Goal: Information Seeking & Learning: Learn about a topic

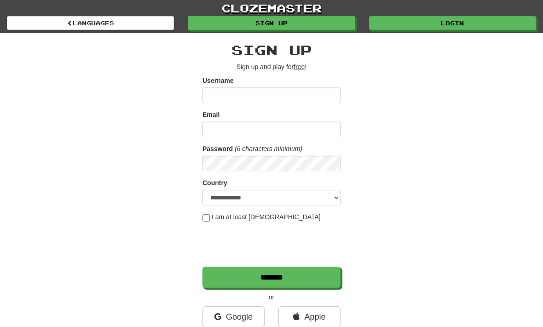
scroll to position [52, 0]
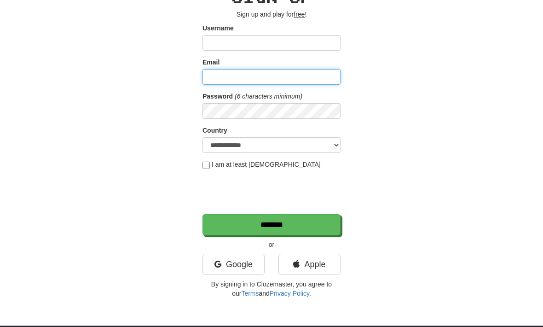
click at [321, 77] on input "Email" at bounding box center [271, 77] width 138 height 16
type input "**********"
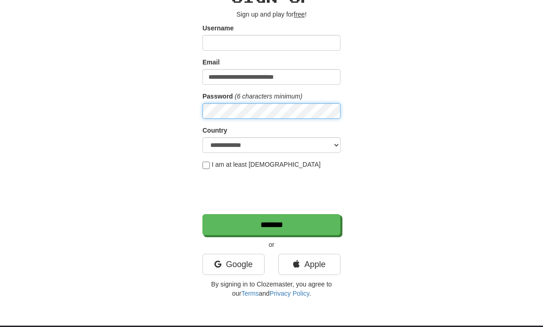
scroll to position [0, 0]
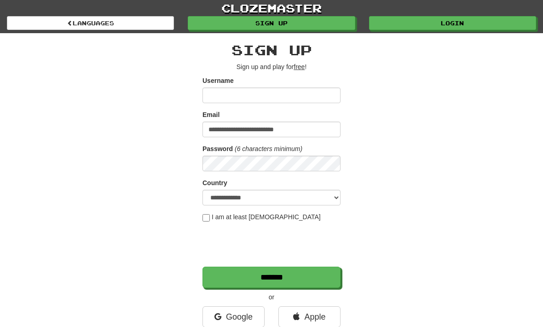
click at [471, 28] on link "Login" at bounding box center [452, 23] width 167 height 14
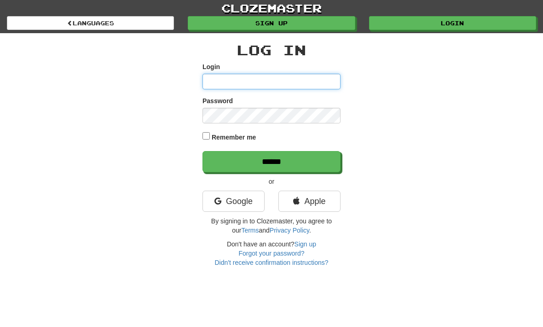
type input "**********"
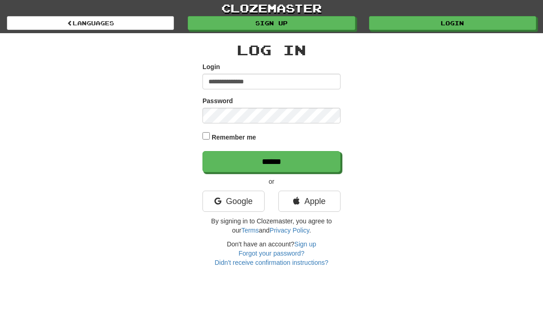
click at [271, 161] on input "******" at bounding box center [271, 161] width 138 height 21
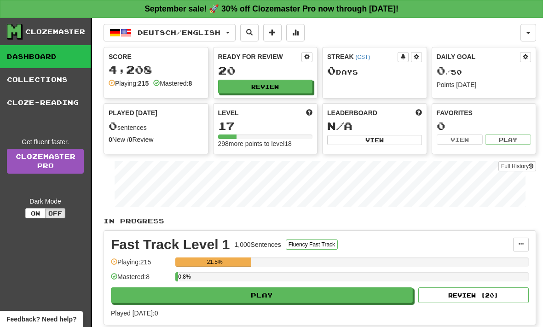
click at [296, 91] on button "Review" at bounding box center [265, 87] width 95 height 14
select select "**"
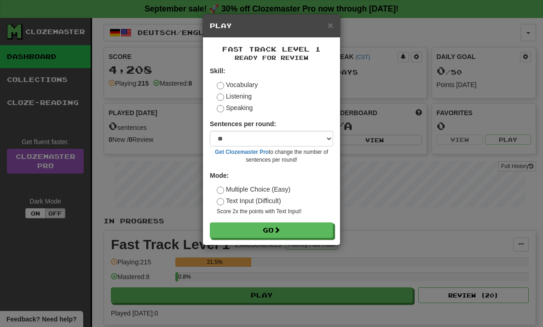
click at [275, 223] on button "Go" at bounding box center [271, 230] width 123 height 16
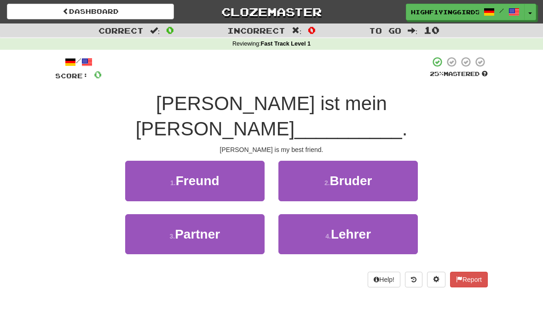
click at [253, 161] on button "1 . Freund" at bounding box center [194, 181] width 139 height 40
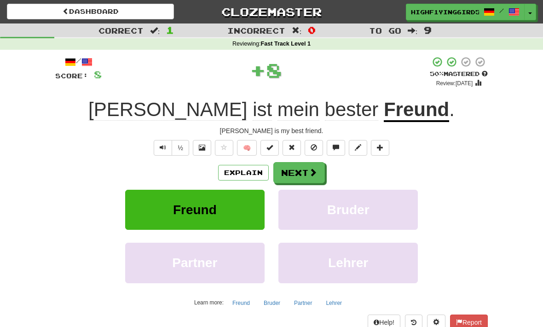
click at [315, 168] on span at bounding box center [313, 172] width 8 height 8
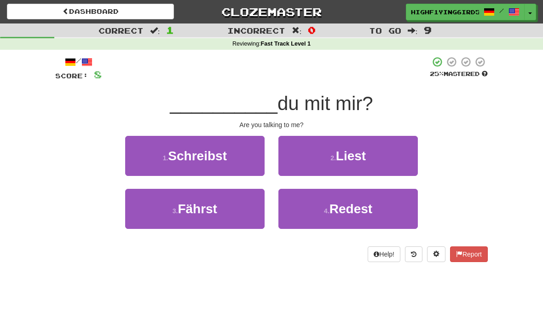
click at [318, 219] on button "4 . Redest" at bounding box center [347, 209] width 139 height 40
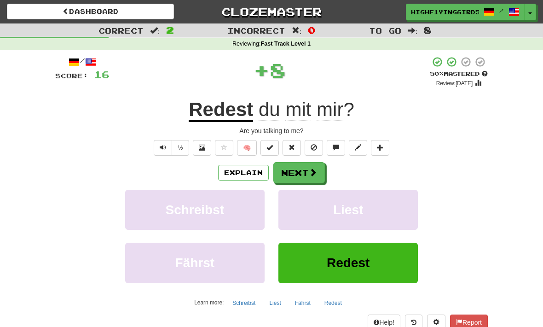
click at [245, 109] on u "Redest" at bounding box center [221, 109] width 64 height 23
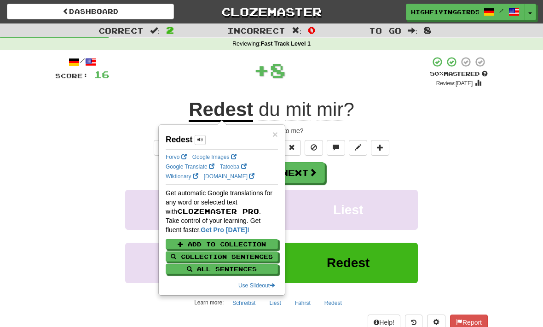
click at [440, 178] on div "Explain Next" at bounding box center [271, 172] width 432 height 21
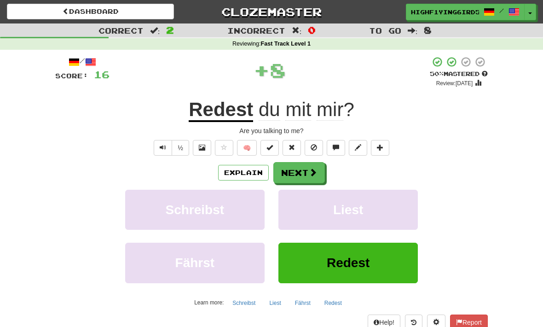
click at [317, 171] on button "Next" at bounding box center [299, 172] width 52 height 21
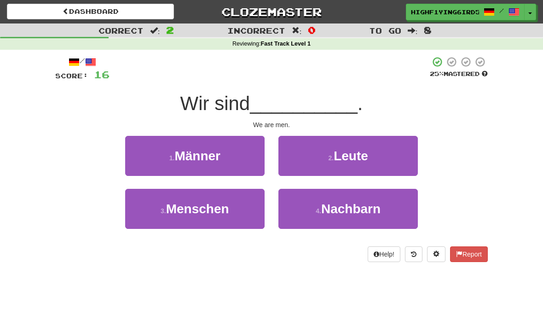
click at [250, 164] on button "1 . Männer" at bounding box center [194, 156] width 139 height 40
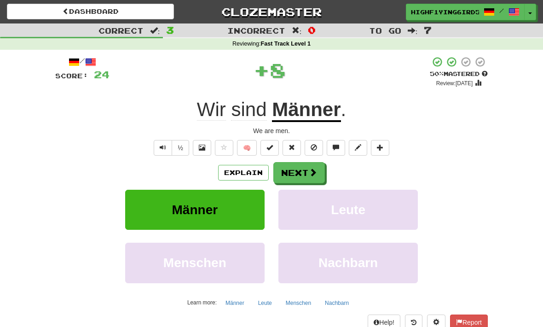
click at [304, 178] on button "Next" at bounding box center [299, 172] width 52 height 21
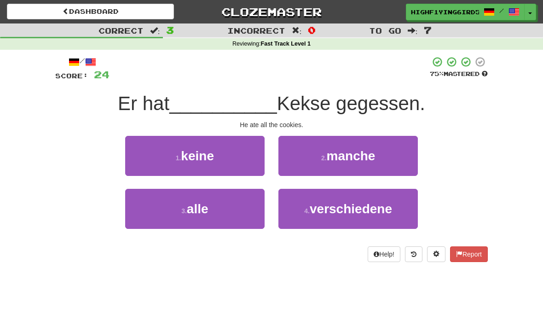
click at [235, 218] on button "3 . alle" at bounding box center [194, 209] width 139 height 40
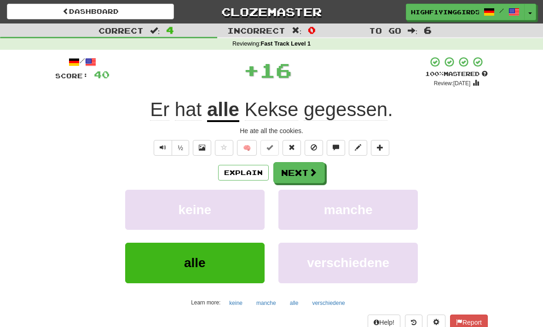
click at [309, 180] on button "Next" at bounding box center [299, 172] width 52 height 21
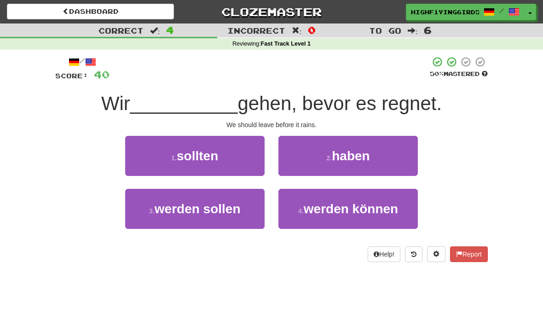
click at [344, 170] on button "2 . haben" at bounding box center [347, 156] width 139 height 40
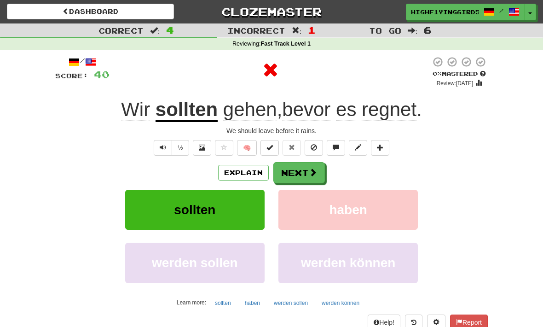
click at [296, 177] on button "Next" at bounding box center [299, 172] width 52 height 21
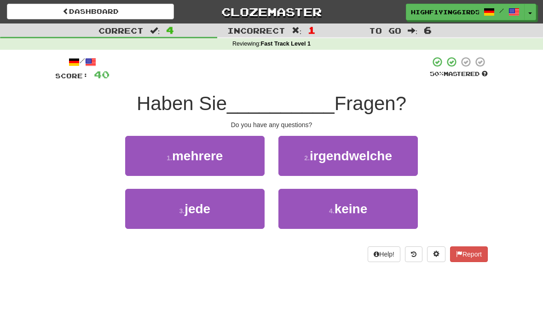
click at [340, 149] on span "irgendwelche" at bounding box center [351, 156] width 82 height 14
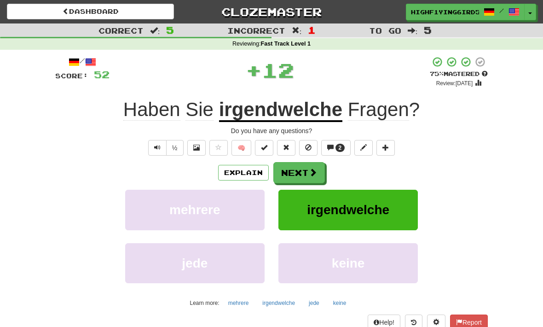
click at [308, 180] on button "Next" at bounding box center [299, 172] width 52 height 21
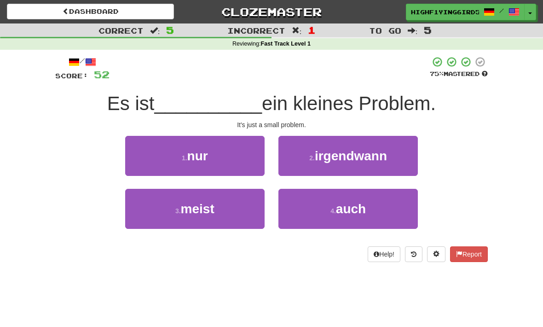
click at [245, 165] on button "1 . nur" at bounding box center [194, 156] width 139 height 40
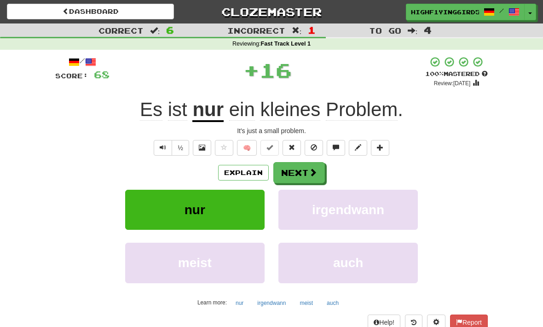
click at [294, 181] on button "Next" at bounding box center [299, 172] width 52 height 21
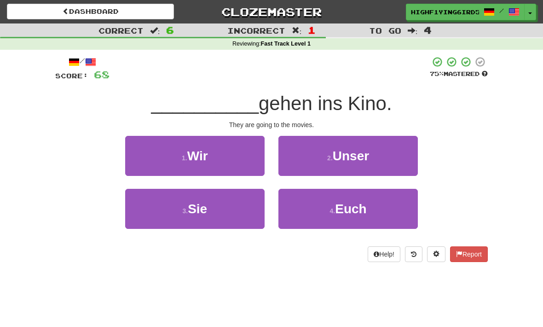
click at [241, 216] on button "3 . Sie" at bounding box center [194, 209] width 139 height 40
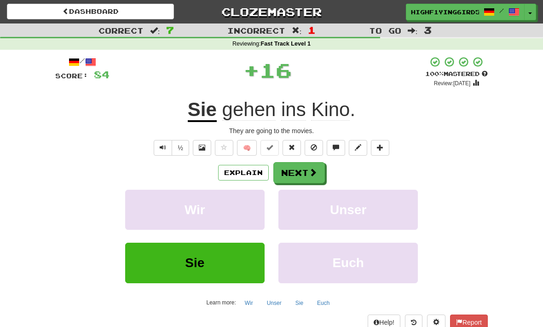
click at [304, 174] on button "Next" at bounding box center [299, 172] width 52 height 21
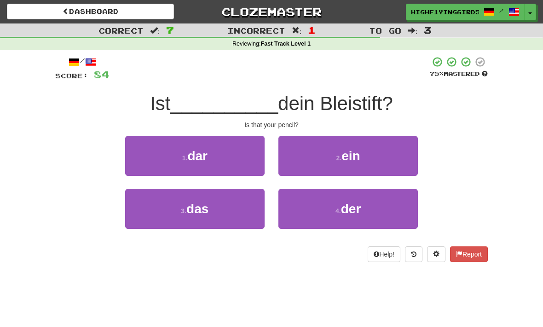
click at [246, 219] on button "3 . das" at bounding box center [194, 209] width 139 height 40
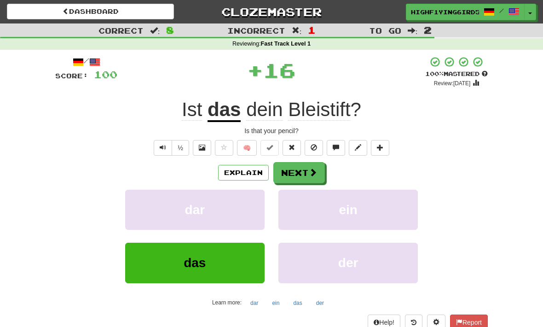
click at [306, 165] on button "Next" at bounding box center [299, 172] width 52 height 21
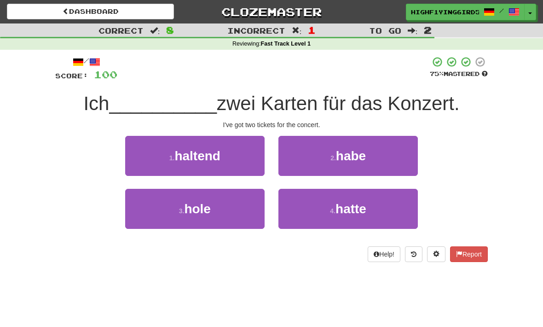
click at [332, 211] on small "4 ." at bounding box center [333, 210] width 6 height 7
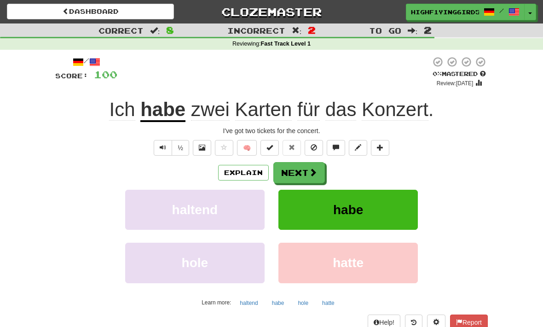
click at [304, 172] on button "Next" at bounding box center [299, 172] width 52 height 21
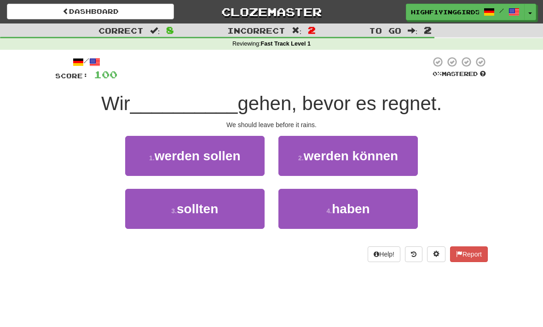
click at [249, 208] on button "3 . sollten" at bounding box center [194, 209] width 139 height 40
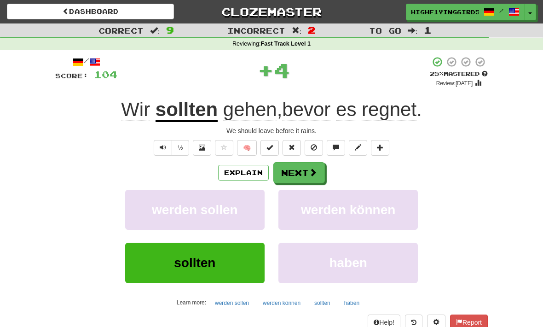
click at [309, 178] on button "Next" at bounding box center [299, 172] width 52 height 21
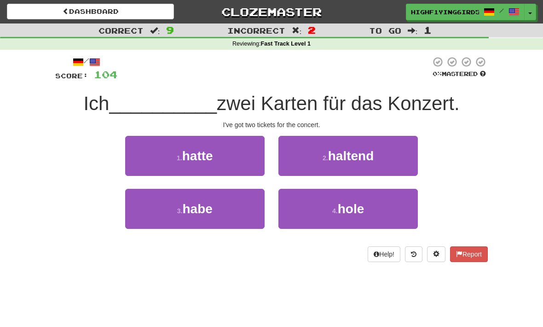
click at [242, 214] on button "3 . habe" at bounding box center [194, 209] width 139 height 40
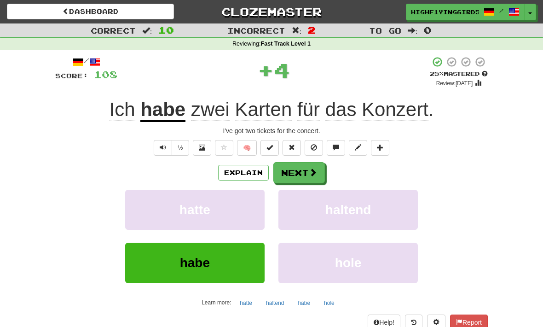
click at [310, 180] on button "Next" at bounding box center [299, 172] width 52 height 21
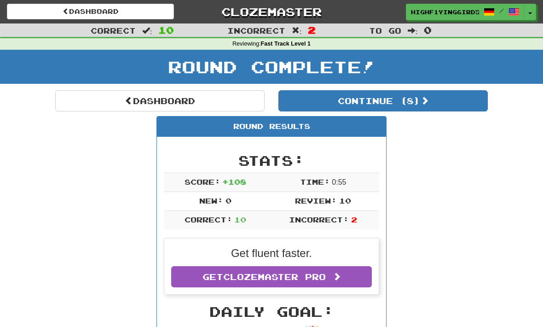
click at [367, 104] on button "Continue ( 8 )" at bounding box center [382, 100] width 209 height 21
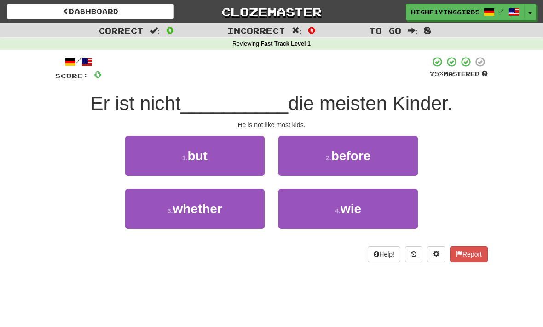
click at [240, 172] on button "1 . but" at bounding box center [194, 156] width 139 height 40
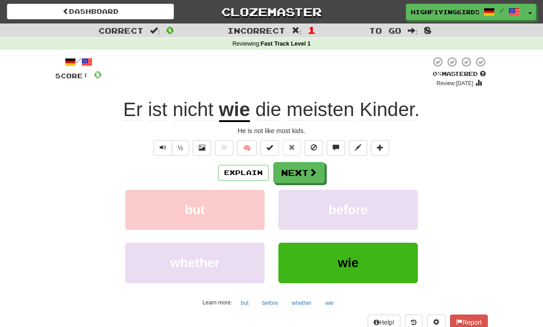
click at [302, 180] on button "Next" at bounding box center [299, 172] width 52 height 21
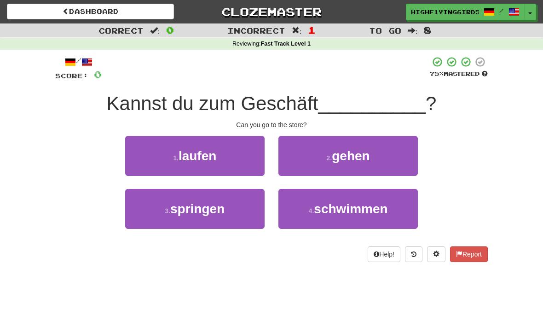
click at [344, 149] on span "gehen" at bounding box center [351, 156] width 38 height 14
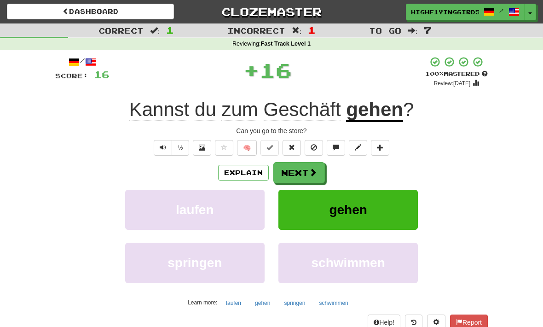
click at [295, 171] on button "Next" at bounding box center [299, 172] width 52 height 21
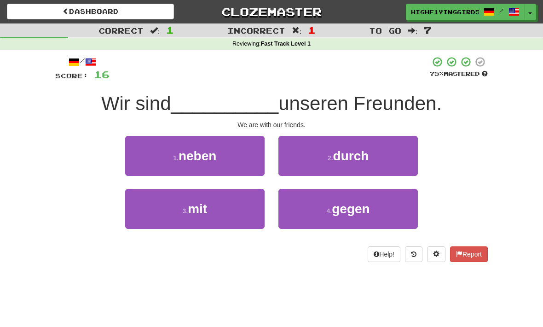
click at [239, 207] on button "3 . mit" at bounding box center [194, 209] width 139 height 40
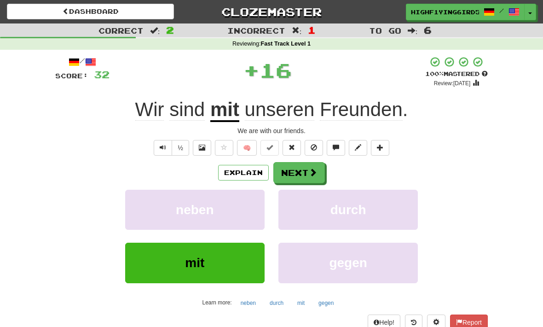
click at [301, 168] on button "Next" at bounding box center [299, 172] width 52 height 21
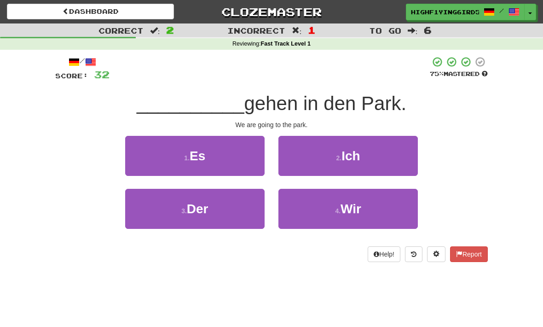
click at [336, 216] on button "4 . Wir" at bounding box center [347, 209] width 139 height 40
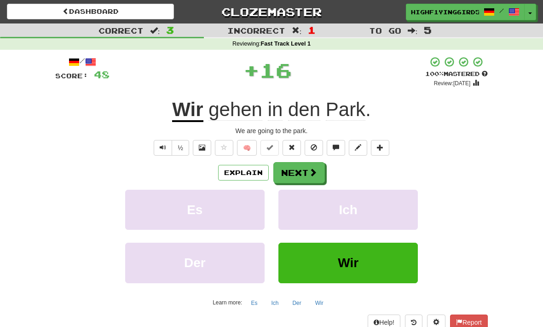
click at [300, 178] on button "Next" at bounding box center [299, 172] width 52 height 21
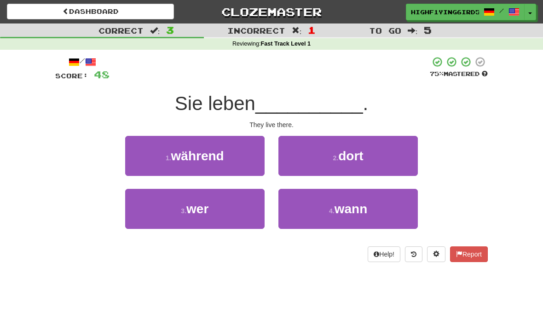
click at [346, 152] on span "dort" at bounding box center [350, 156] width 25 height 14
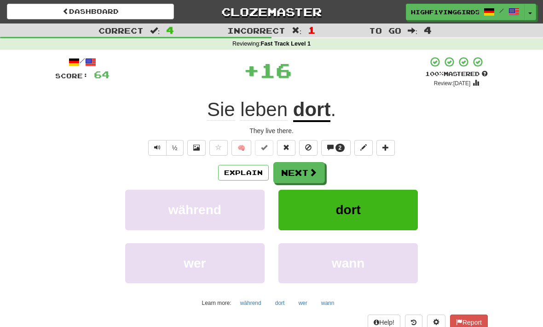
click at [314, 178] on button "Next" at bounding box center [299, 172] width 52 height 21
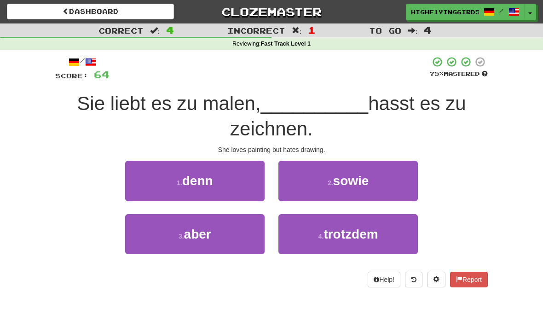
click at [219, 229] on button "3 . aber" at bounding box center [194, 234] width 139 height 40
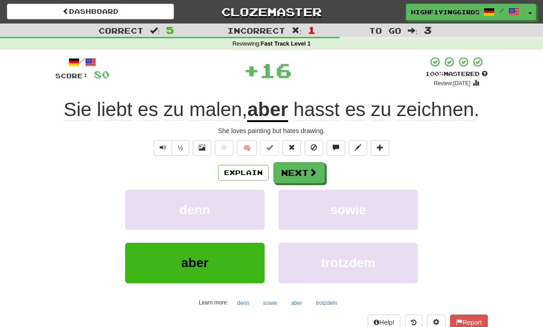
click at [295, 174] on button "Next" at bounding box center [299, 172] width 52 height 21
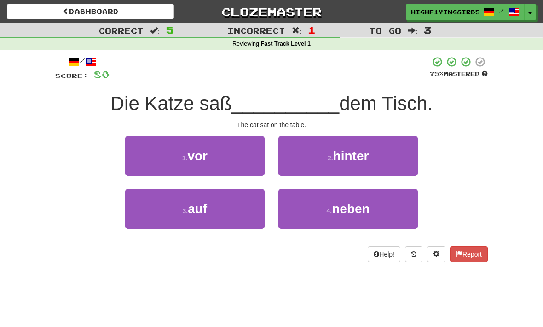
click at [330, 163] on button "2 . hinter" at bounding box center [347, 156] width 139 height 40
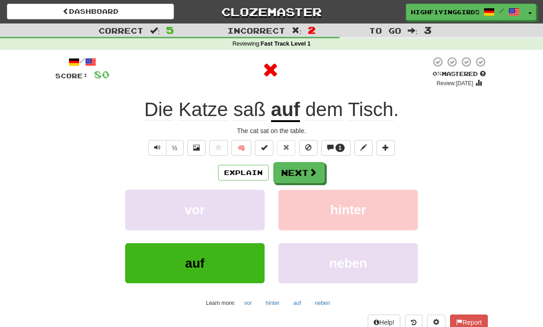
click at [304, 170] on button "Next" at bounding box center [299, 172] width 52 height 21
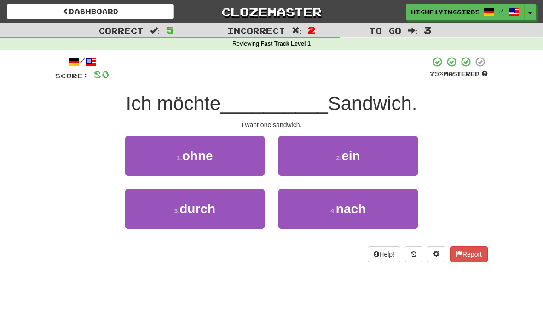
click at [349, 158] on span "ein" at bounding box center [350, 156] width 18 height 14
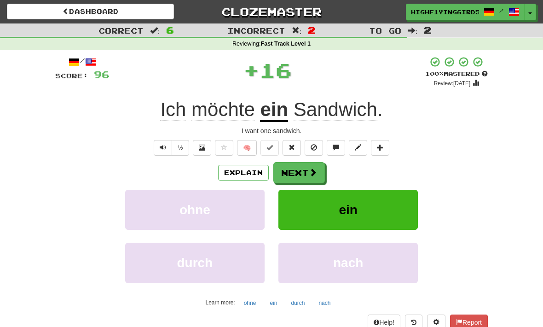
click at [290, 171] on button "Next" at bounding box center [299, 172] width 52 height 21
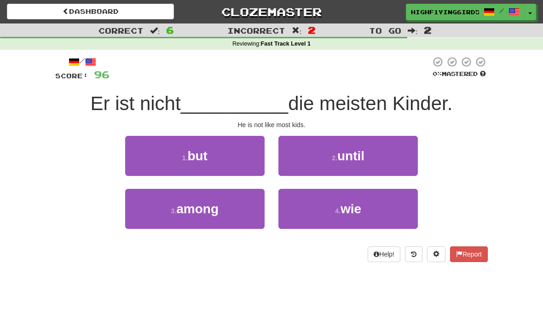
click at [315, 213] on button "4 . wie" at bounding box center [347, 209] width 139 height 40
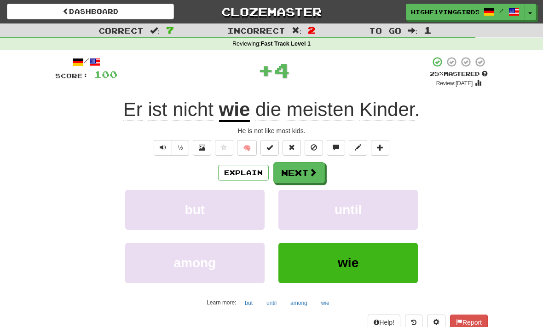
click at [299, 174] on button "Next" at bounding box center [299, 172] width 52 height 21
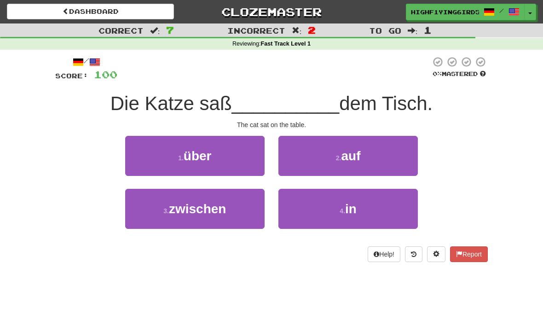
click at [347, 166] on button "2 . auf" at bounding box center [347, 156] width 139 height 40
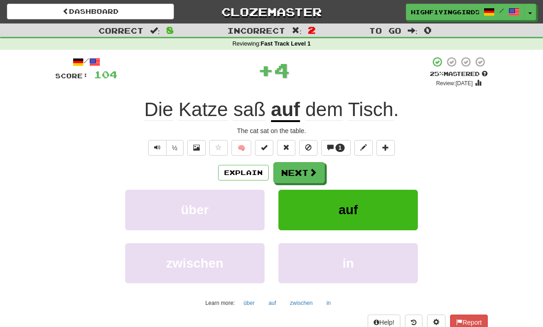
click at [301, 181] on button "Next" at bounding box center [299, 172] width 52 height 21
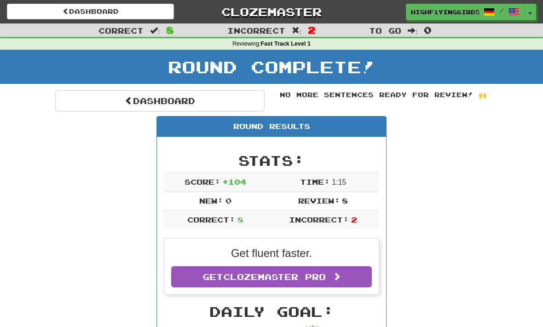
click at [235, 102] on link "Dashboard" at bounding box center [159, 100] width 209 height 21
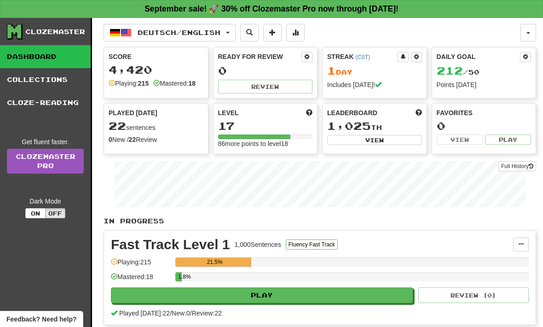
click at [187, 297] on button "Play" at bounding box center [262, 295] width 302 height 16
select select "**"
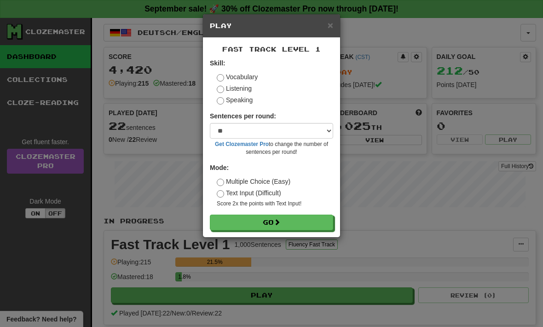
click at [270, 222] on button "Go" at bounding box center [271, 222] width 123 height 16
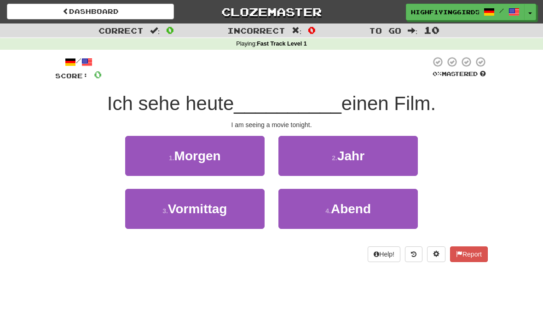
click at [321, 214] on button "4 . Abend" at bounding box center [347, 209] width 139 height 40
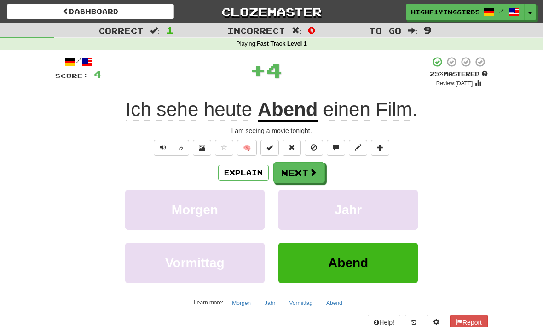
click at [316, 169] on span at bounding box center [313, 172] width 8 height 8
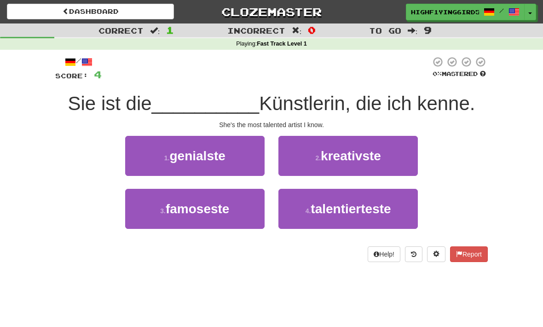
click at [336, 212] on span "talentierteste" at bounding box center [350, 208] width 80 height 14
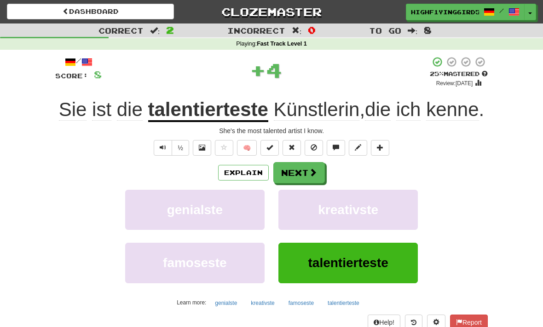
click at [303, 183] on button "Next" at bounding box center [299, 172] width 52 height 21
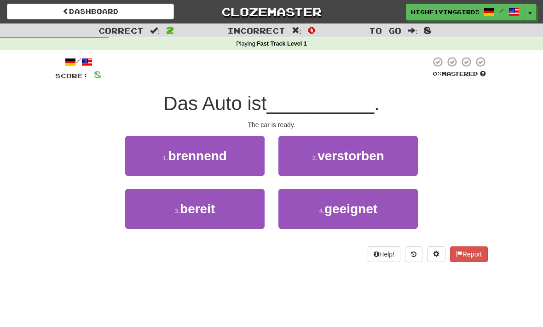
click at [347, 156] on span "verstorben" at bounding box center [350, 156] width 67 height 14
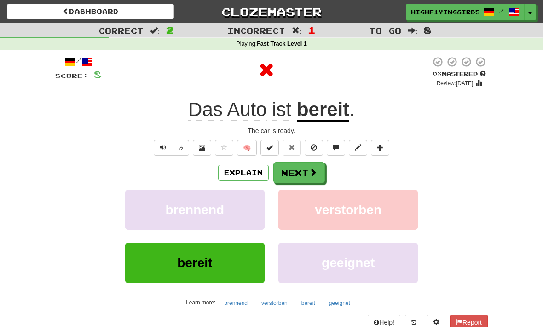
click at [302, 180] on button "Next" at bounding box center [299, 172] width 52 height 21
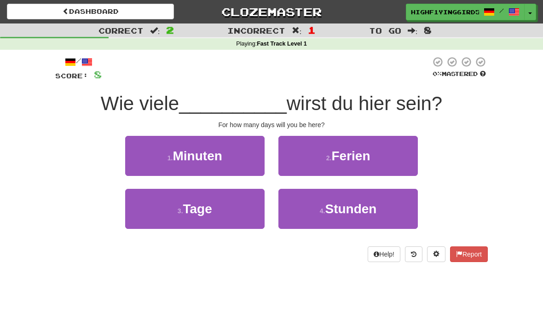
click at [236, 223] on button "3 . Tage" at bounding box center [194, 209] width 139 height 40
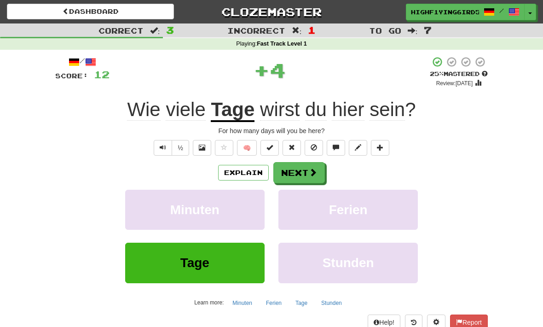
click at [304, 179] on button "Next" at bounding box center [299, 172] width 52 height 21
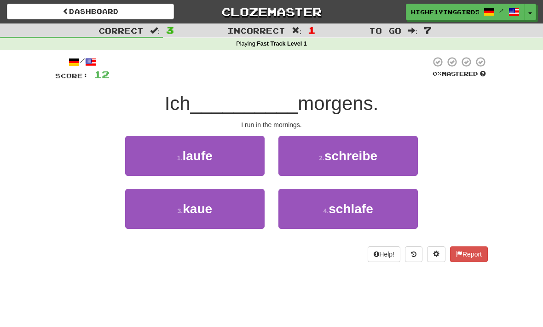
click at [323, 213] on small "4 ." at bounding box center [326, 210] width 6 height 7
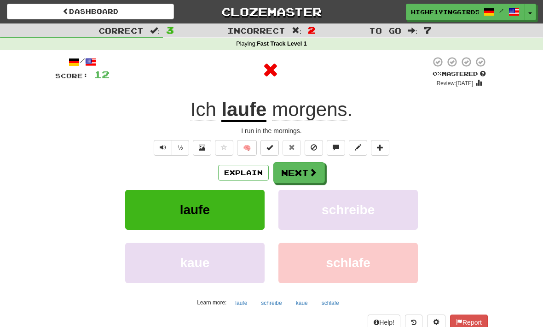
click at [301, 179] on button "Next" at bounding box center [299, 172] width 52 height 21
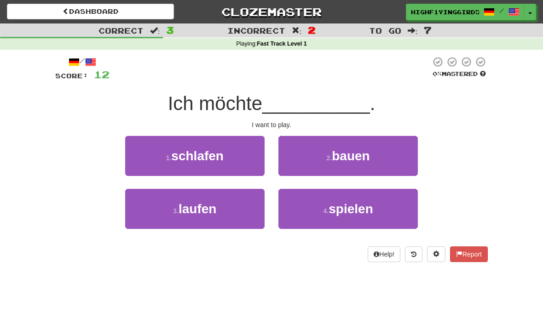
click at [310, 213] on button "4 . spielen" at bounding box center [347, 209] width 139 height 40
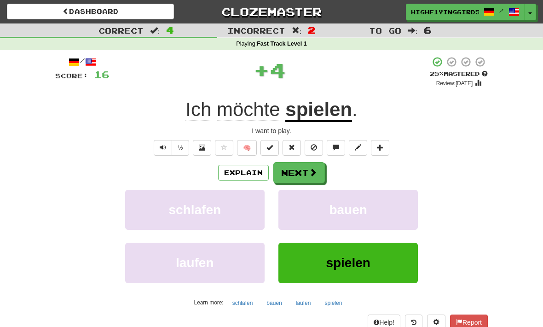
click at [307, 175] on button "Next" at bounding box center [299, 172] width 52 height 21
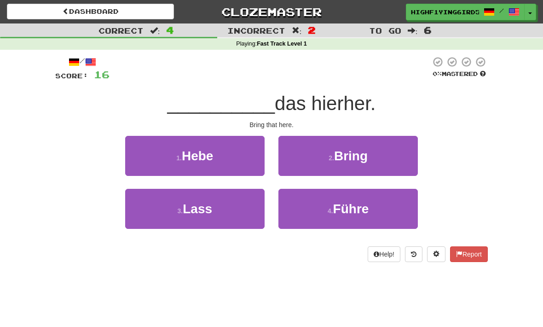
click at [337, 162] on button "2 . Bring" at bounding box center [347, 156] width 139 height 40
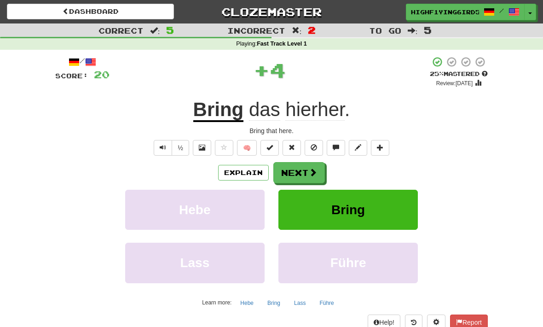
click at [310, 171] on span at bounding box center [313, 172] width 8 height 8
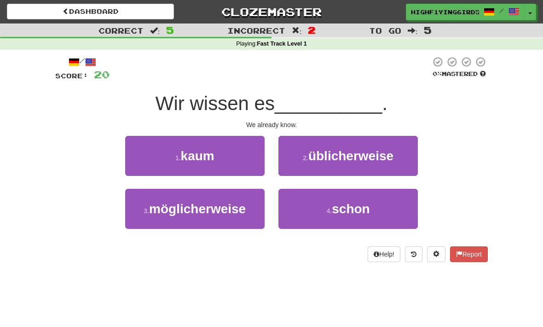
click at [301, 239] on div "4 . schon" at bounding box center [347, 215] width 153 height 53
click at [301, 221] on button "4 . schon" at bounding box center [347, 209] width 139 height 40
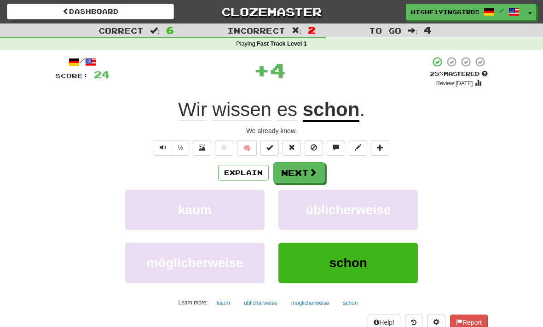
click at [304, 173] on button "Next" at bounding box center [299, 172] width 52 height 21
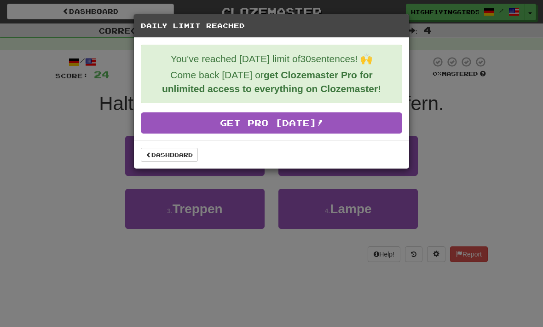
click at [188, 155] on link "Dashboard" at bounding box center [169, 155] width 57 height 14
